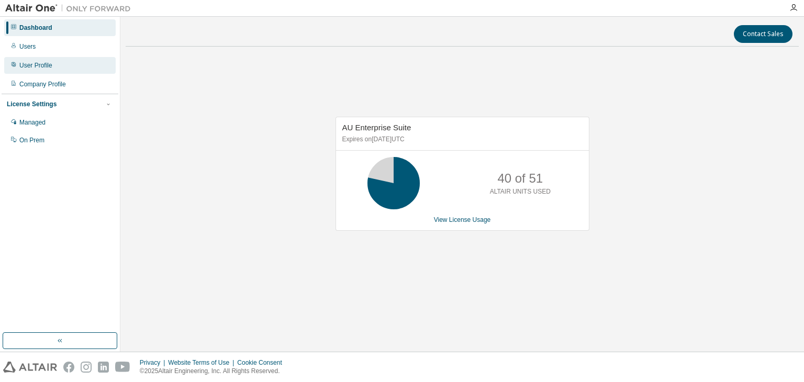
click at [46, 67] on div "User Profile" at bounding box center [35, 65] width 33 height 8
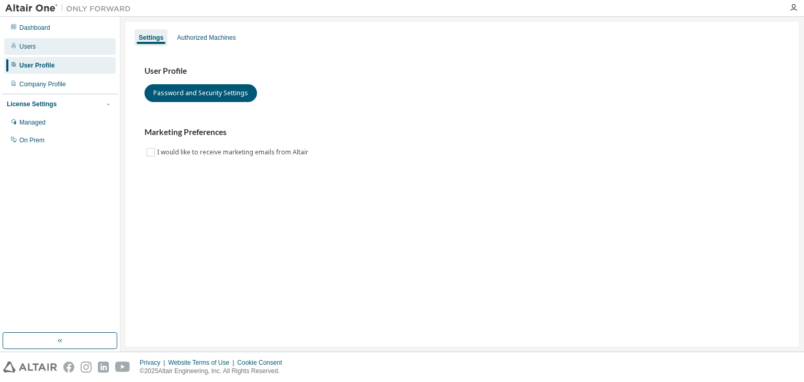
click at [54, 49] on div "Users" at bounding box center [59, 46] width 111 height 17
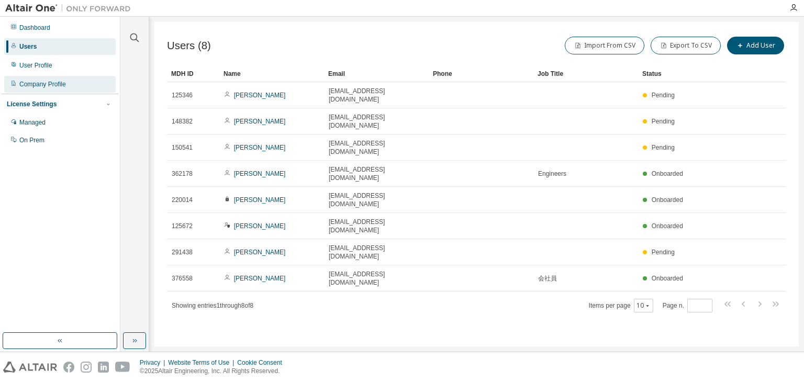
click at [54, 76] on div "Company Profile" at bounding box center [59, 84] width 111 height 17
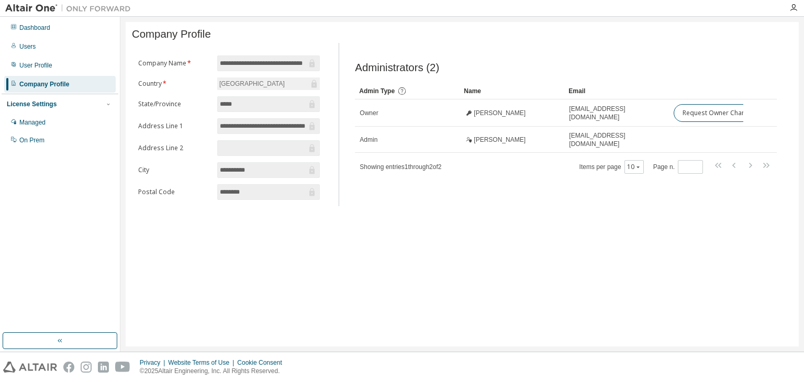
click at [72, 113] on div "License Settings Managed On Prem" at bounding box center [60, 122] width 117 height 56
click at [68, 122] on div "Managed" at bounding box center [59, 122] width 111 height 17
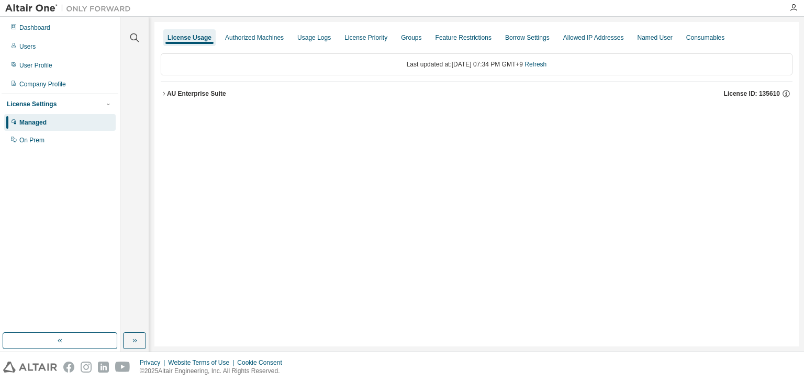
click at [208, 100] on button "AU Enterprise Suite License ID: 135610" at bounding box center [477, 93] width 632 height 23
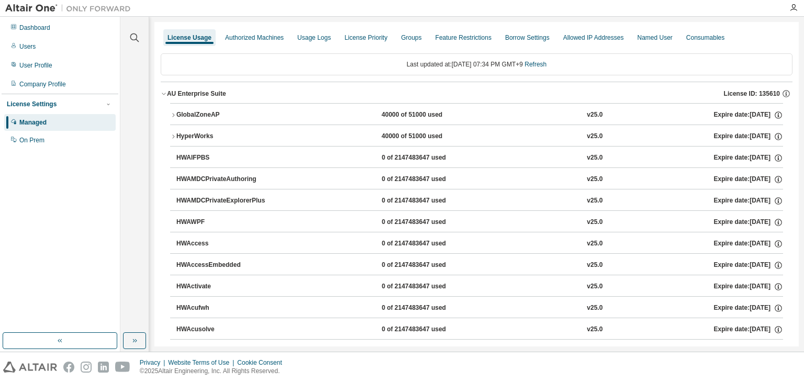
click at [211, 120] on button "GlobalZoneAP 40000 of 51000 used v25.0 Expire date: [DATE]" at bounding box center [476, 115] width 613 height 23
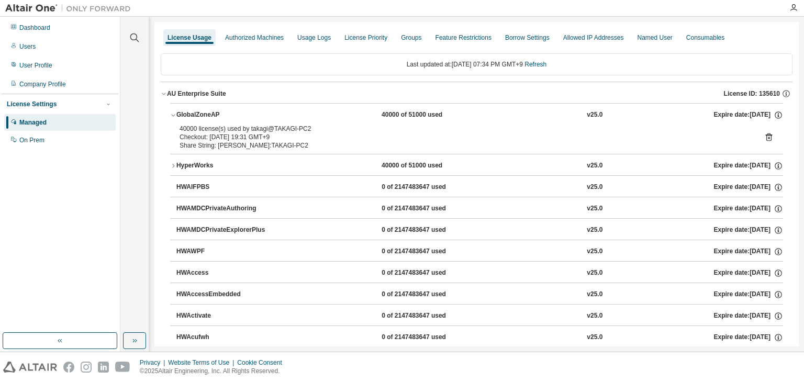
click at [769, 137] on div "40000 license(s) used by takagi@TAKAGI-PC2 Checkout: [DATE] 19:31 GMT+9 Share S…" at bounding box center [476, 139] width 613 height 29
click at [764, 139] on icon at bounding box center [768, 136] width 9 height 9
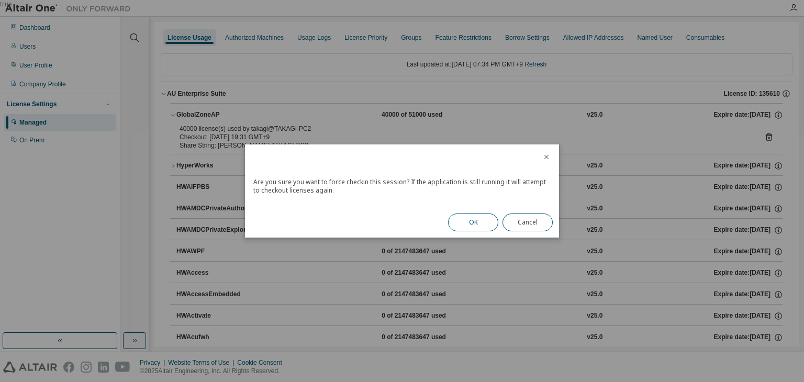
click at [477, 224] on button "OK" at bounding box center [473, 222] width 50 height 18
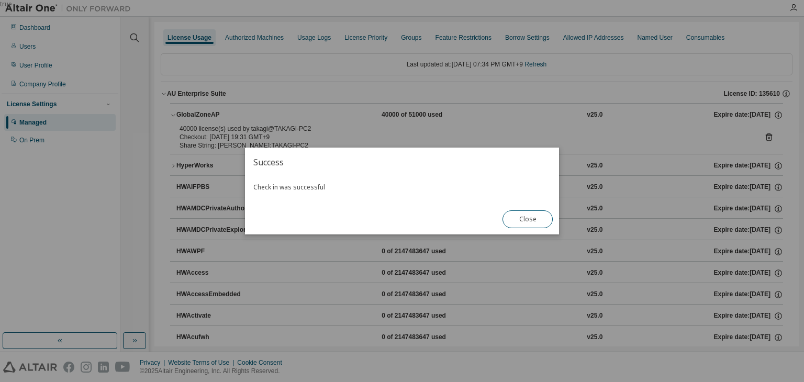
click at [525, 224] on button "Close" at bounding box center [527, 219] width 50 height 18
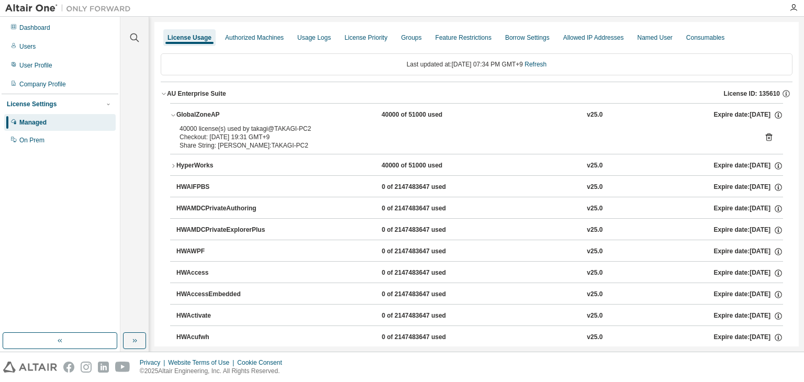
click at [322, 156] on button "HyperWorks 40000 of 51000 used v25.0 Expire date: [DATE]" at bounding box center [476, 165] width 613 height 23
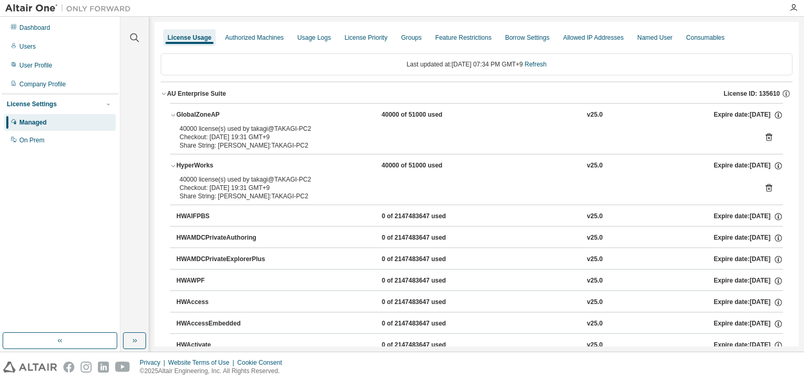
click at [764, 186] on icon at bounding box center [768, 187] width 9 height 9
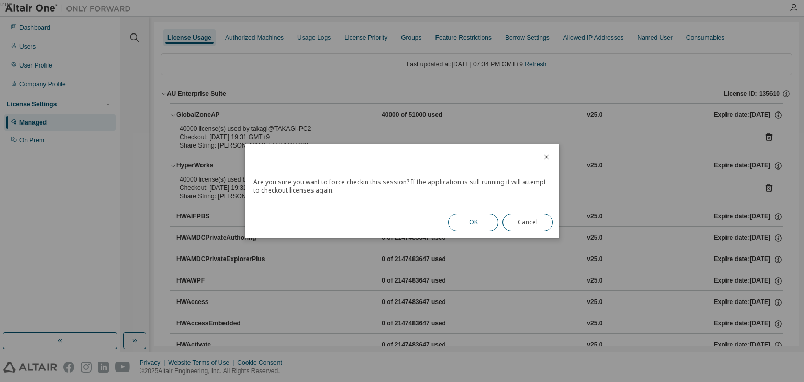
click at [478, 216] on button "OK" at bounding box center [473, 222] width 50 height 18
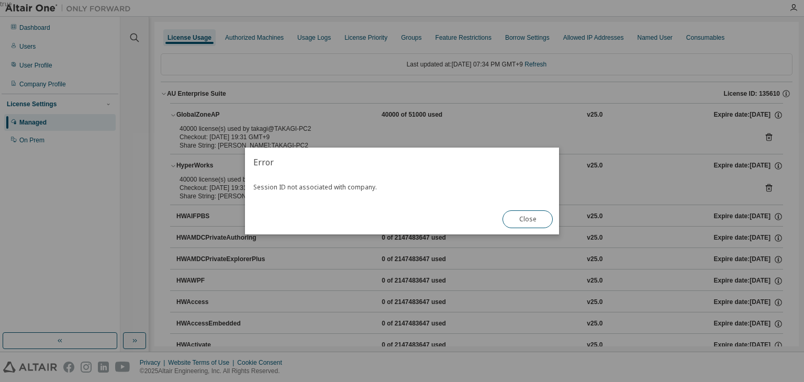
click at [532, 220] on button "Close" at bounding box center [527, 219] width 50 height 18
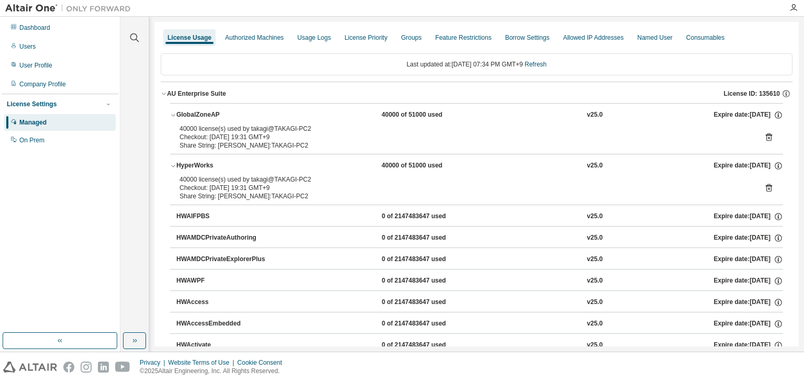
click at [55, 126] on div "Managed" at bounding box center [59, 122] width 111 height 17
click at [57, 125] on div "Managed" at bounding box center [59, 122] width 111 height 17
click at [44, 144] on div "On Prem" at bounding box center [59, 140] width 111 height 17
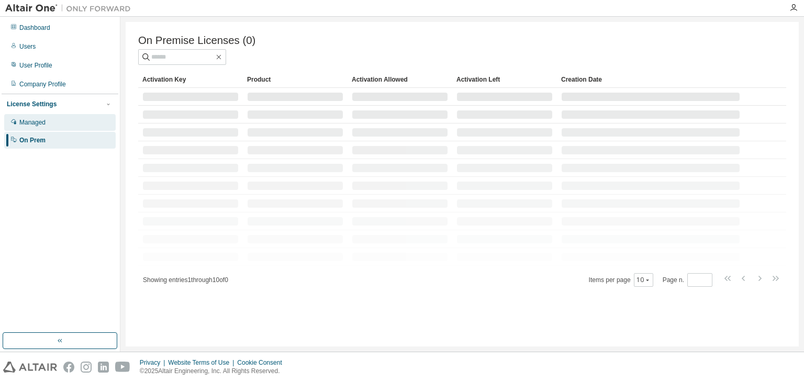
click at [52, 126] on div "Managed" at bounding box center [59, 122] width 111 height 17
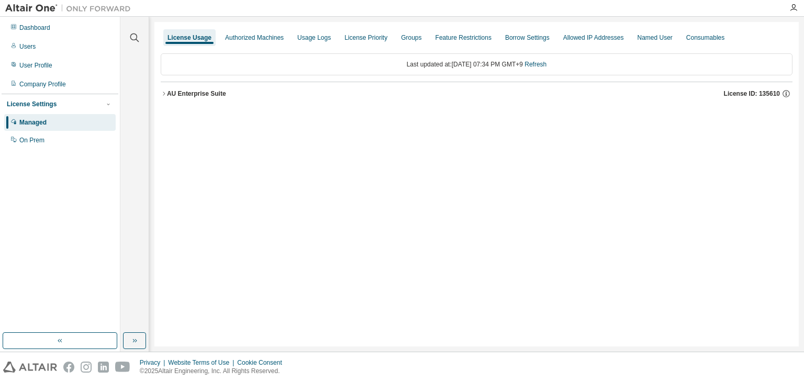
click at [182, 99] on button "AU Enterprise Suite License ID: 135610" at bounding box center [477, 93] width 632 height 23
